Goal: Transaction & Acquisition: Purchase product/service

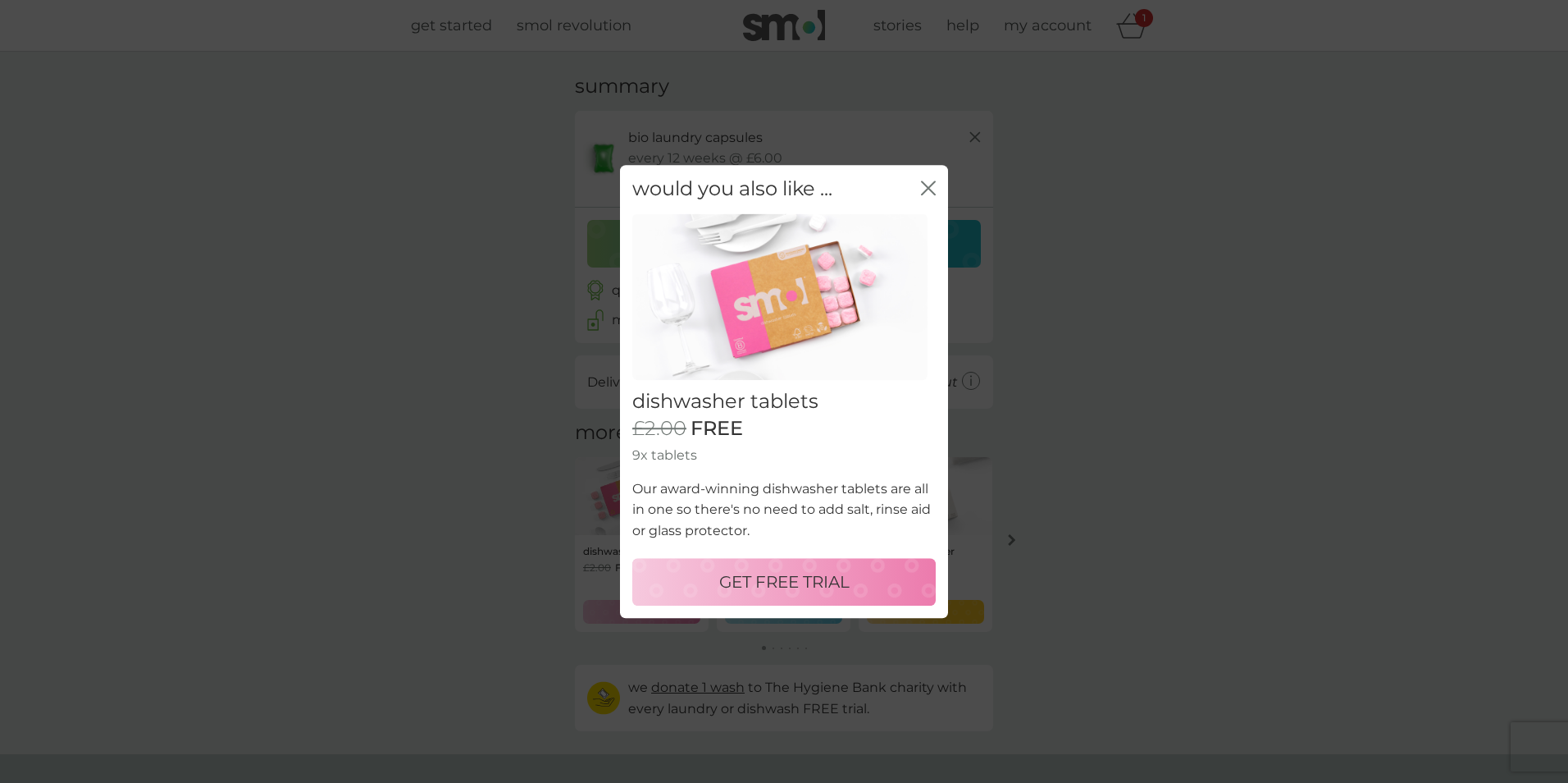
click at [928, 193] on icon "close" at bounding box center [928, 187] width 15 height 15
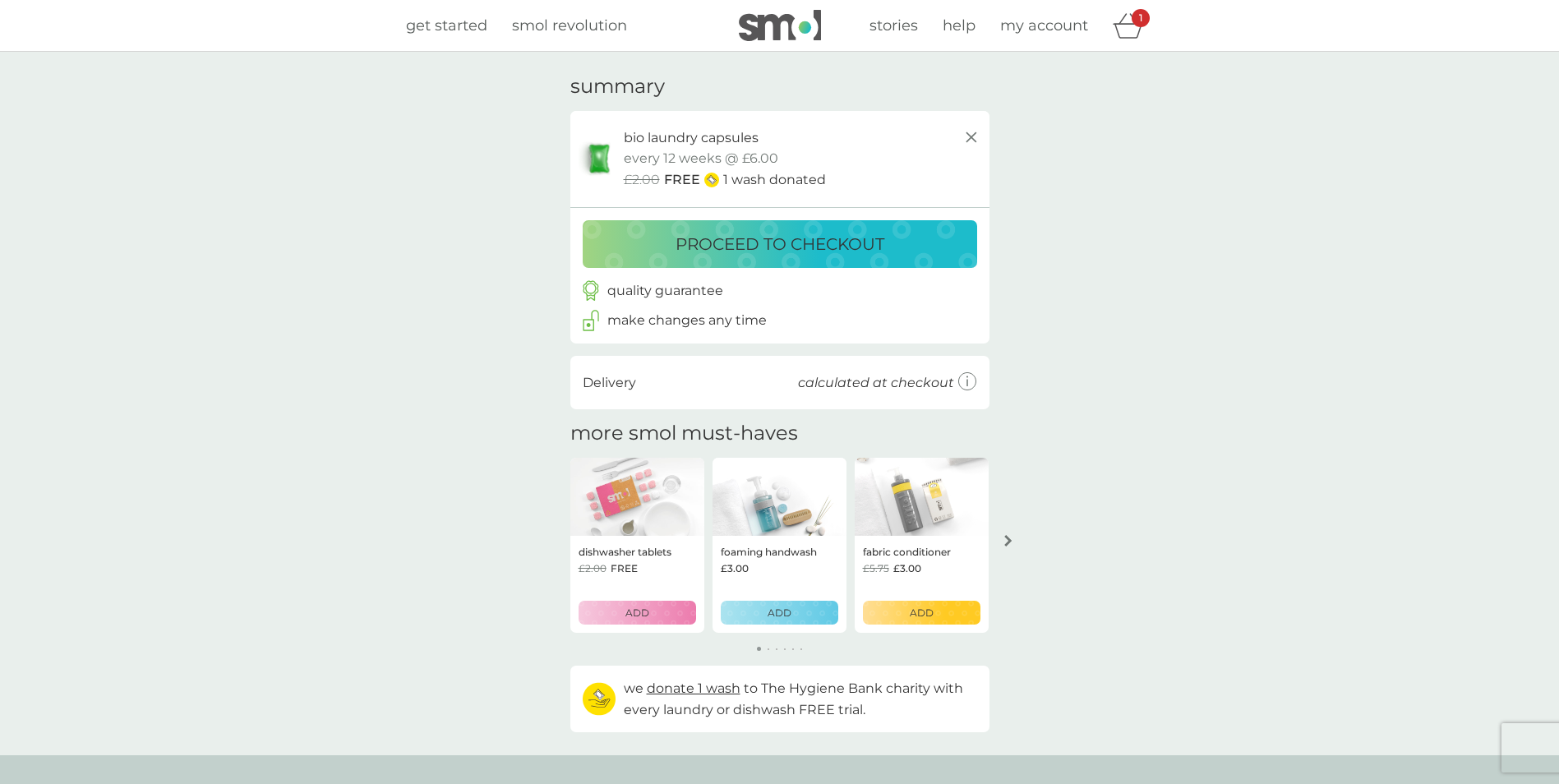
click at [711, 238] on p "proceed to checkout" at bounding box center [780, 244] width 209 height 27
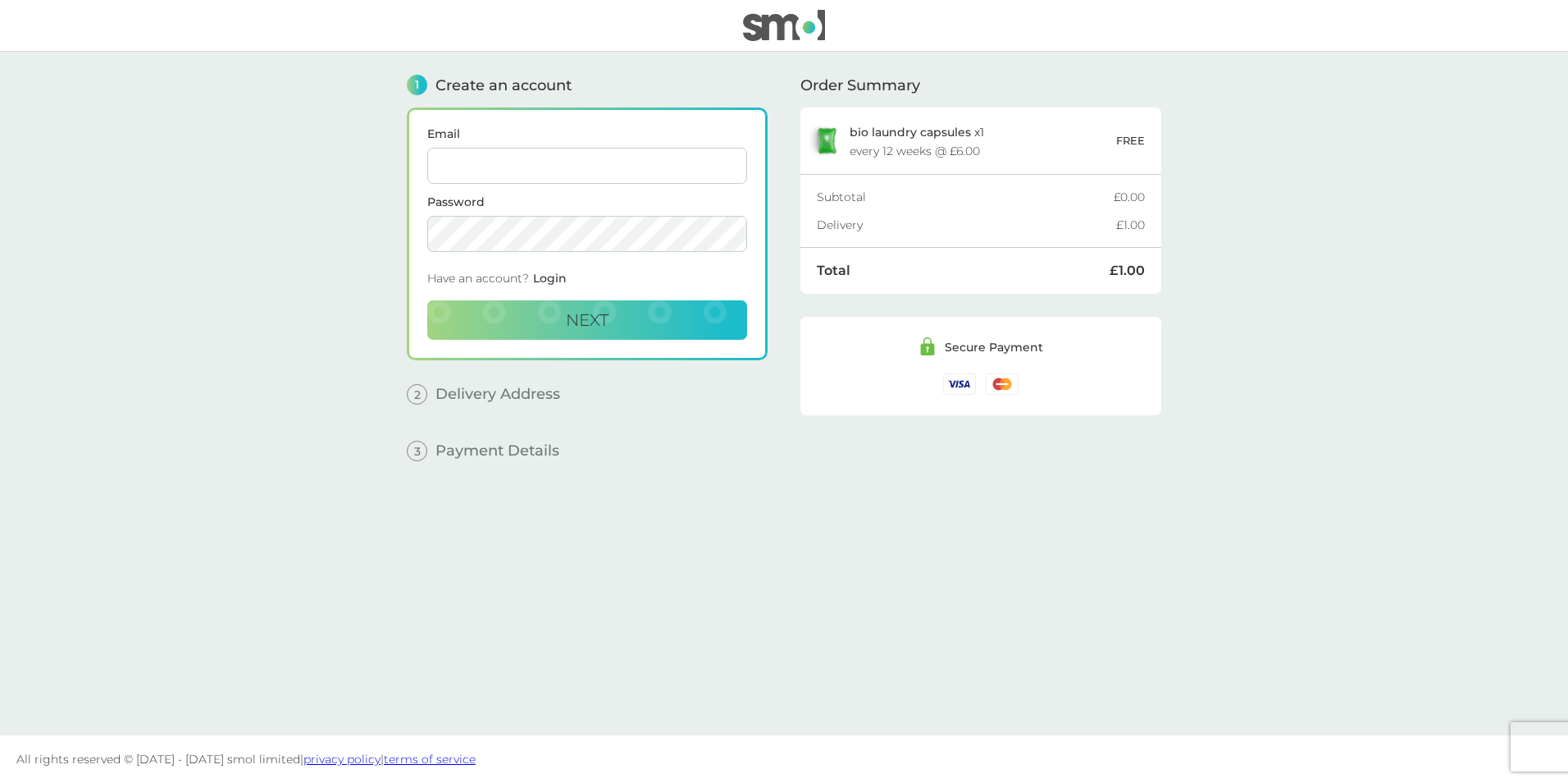
click at [624, 177] on input "Email" at bounding box center [587, 165] width 320 height 36
type input "[EMAIL_ADDRESS][DOMAIN_NAME]"
click at [646, 315] on button "Next" at bounding box center [587, 320] width 320 height 40
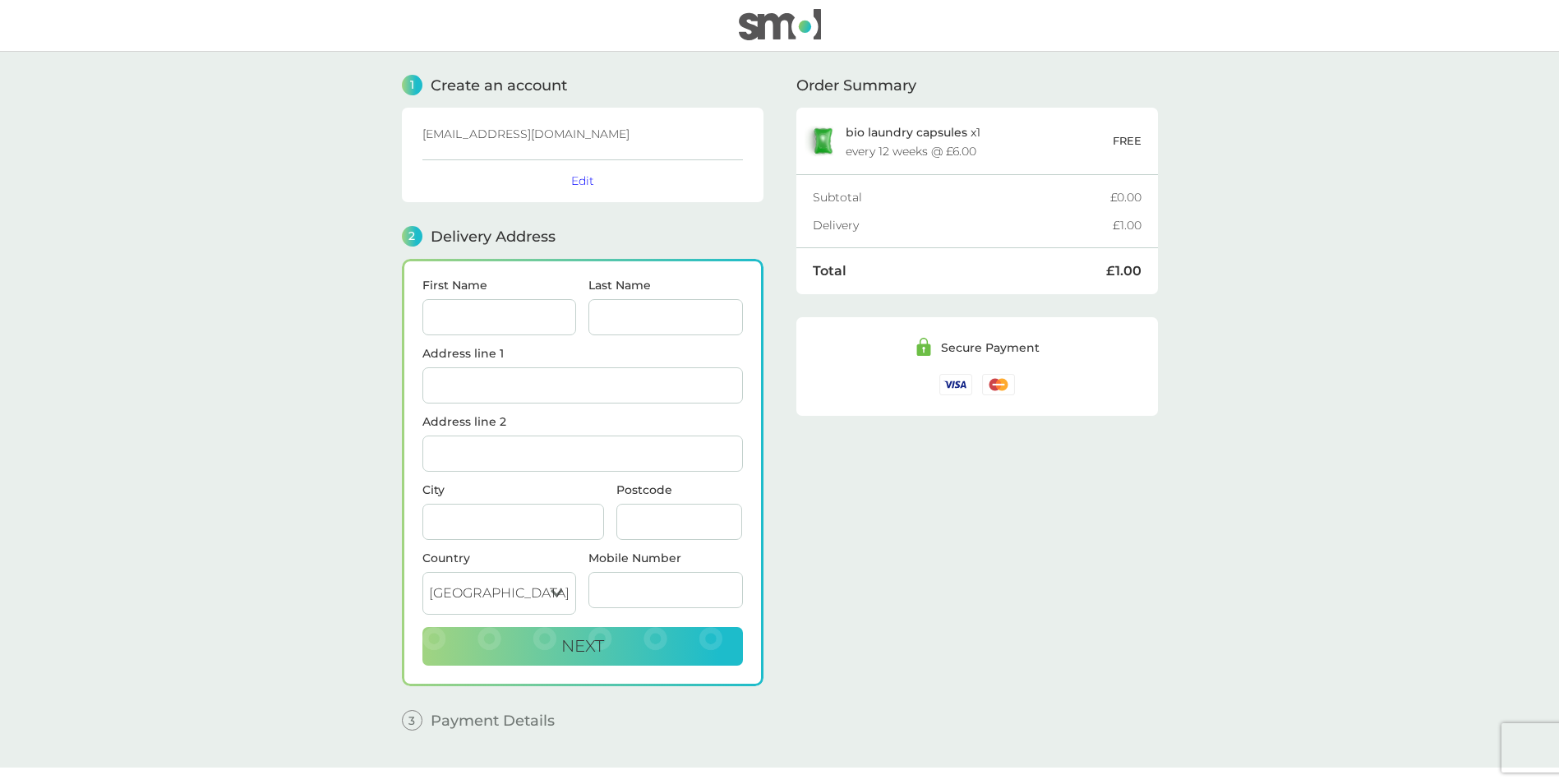
scroll to position [31, 0]
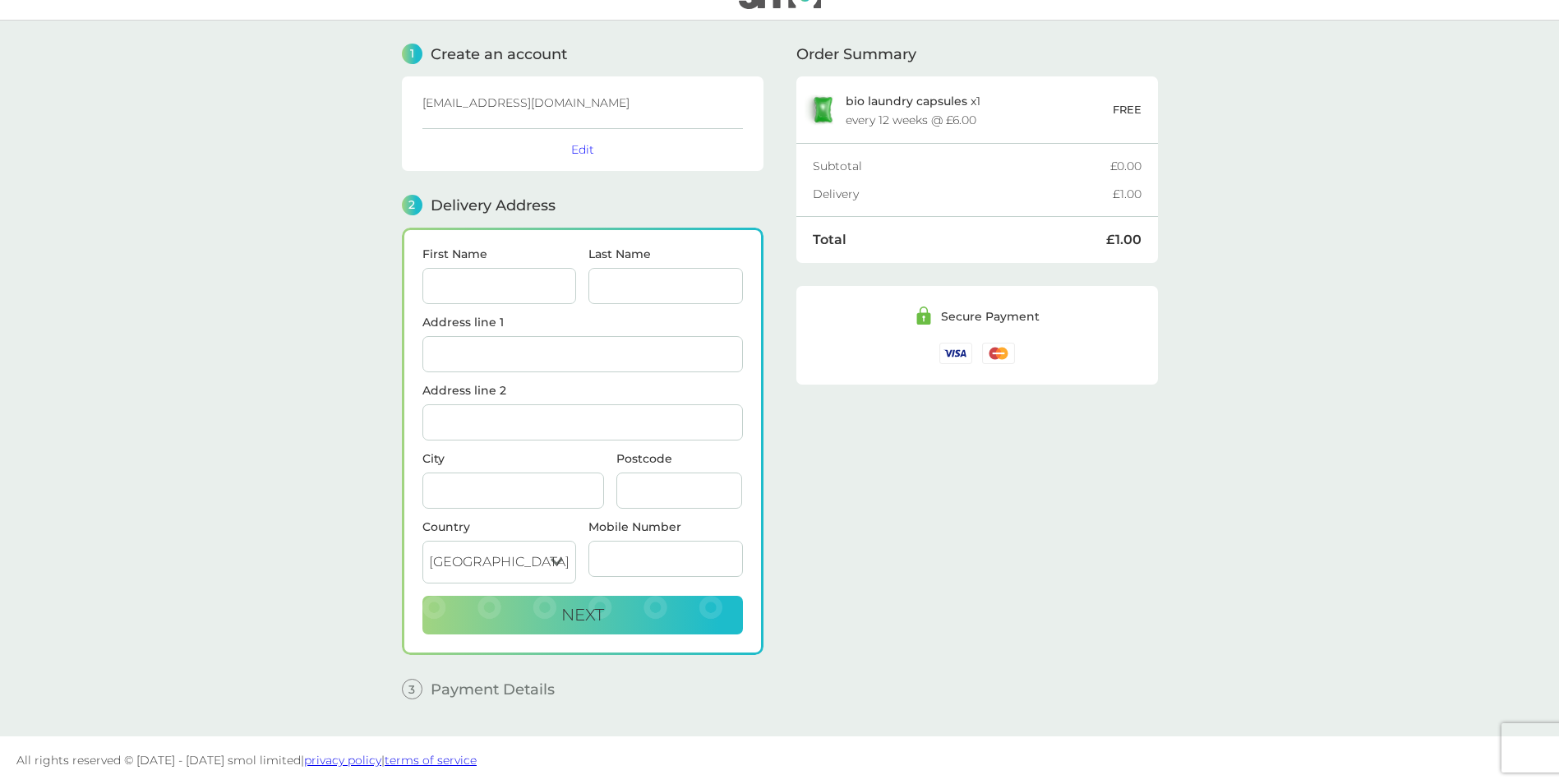
click at [536, 106] on span "[EMAIL_ADDRESS][DOMAIN_NAME]" at bounding box center [526, 103] width 207 height 15
click at [533, 294] on input "First Name" at bounding box center [499, 286] width 155 height 36
type input "[PERSON_NAME]"
type input "Brown-shobanjo"
type input "[GEOGRAPHIC_DATA]"
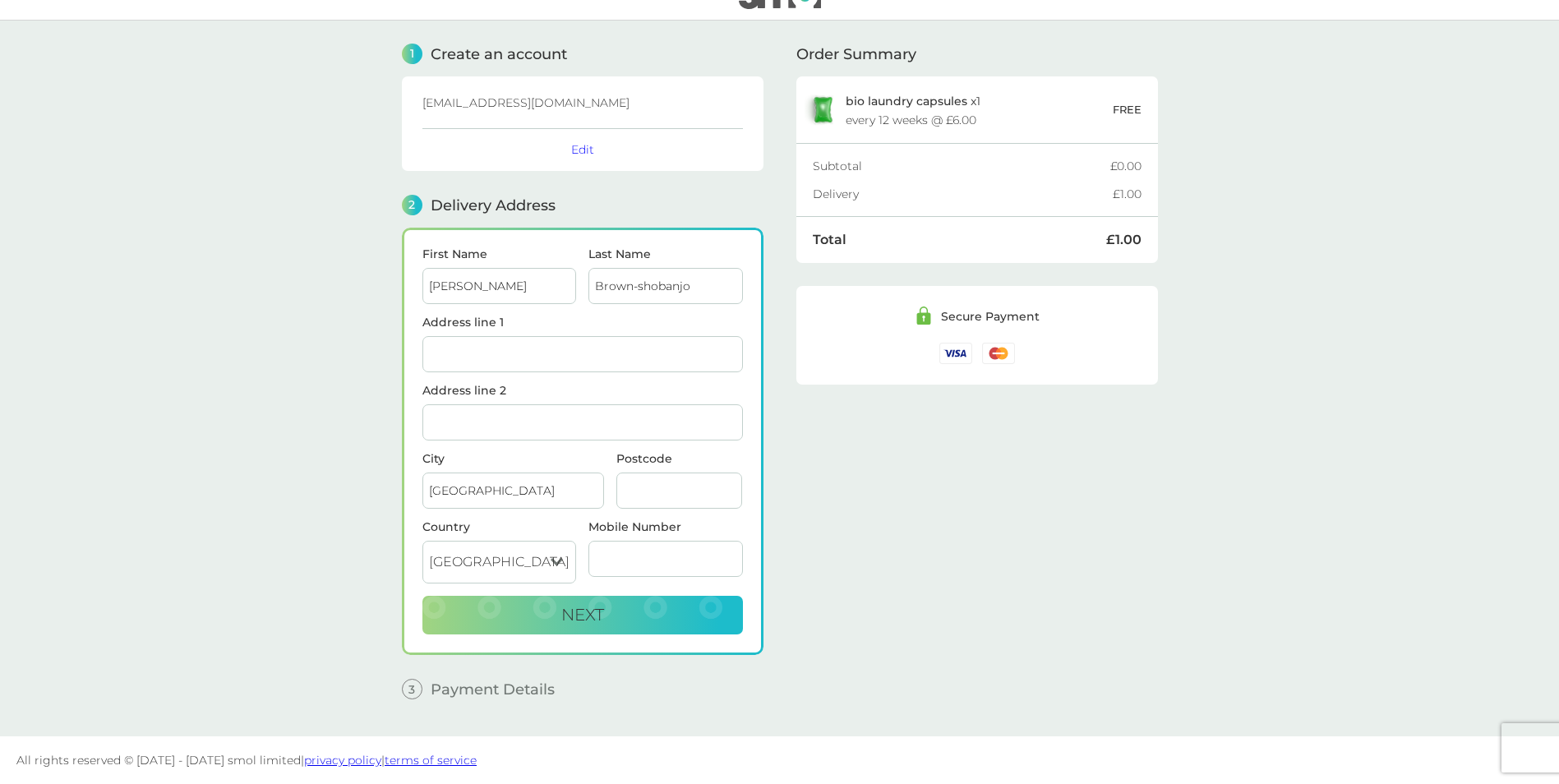
drag, startPoint x: 546, startPoint y: 500, endPoint x: 355, endPoint y: 510, distance: 191.3
click at [355, 510] on main "1 Create an account [EMAIL_ADDRESS][DOMAIN_NAME] Edit 2 Delivery Address First …" at bounding box center [779, 378] width 1559 height 716
